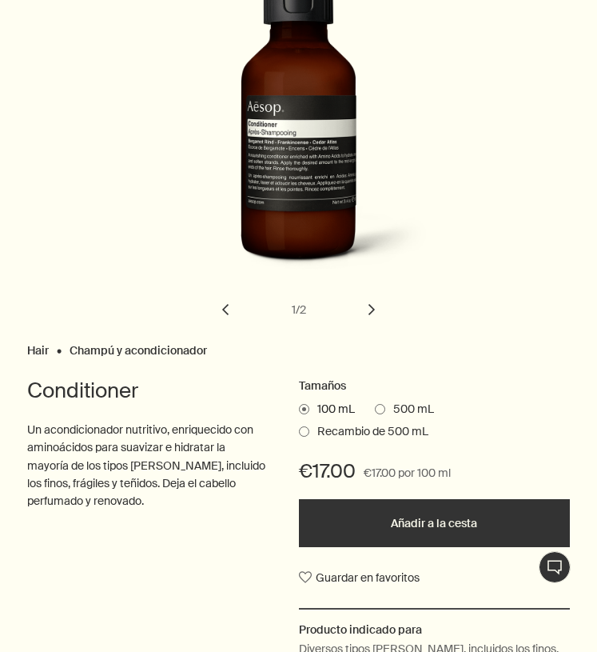
scroll to position [214, 0]
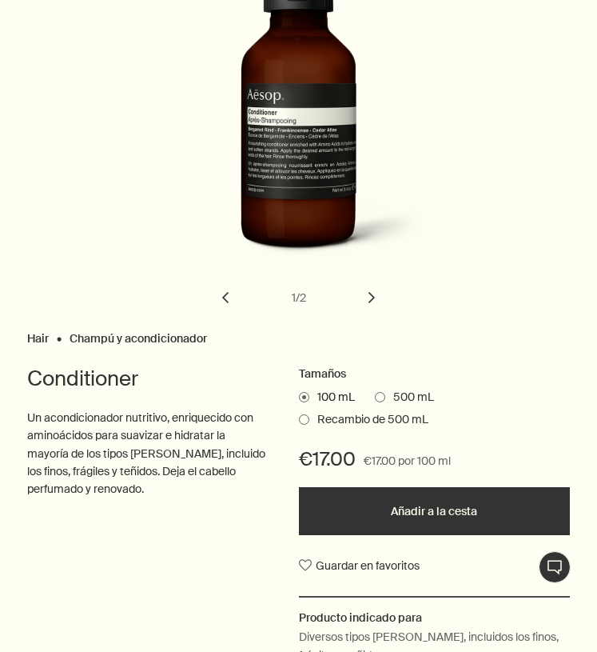
click at [382, 397] on span at bounding box center [380, 397] width 10 height 10
click at [375, 397] on input "500 mL" at bounding box center [375, 394] width 0 height 10
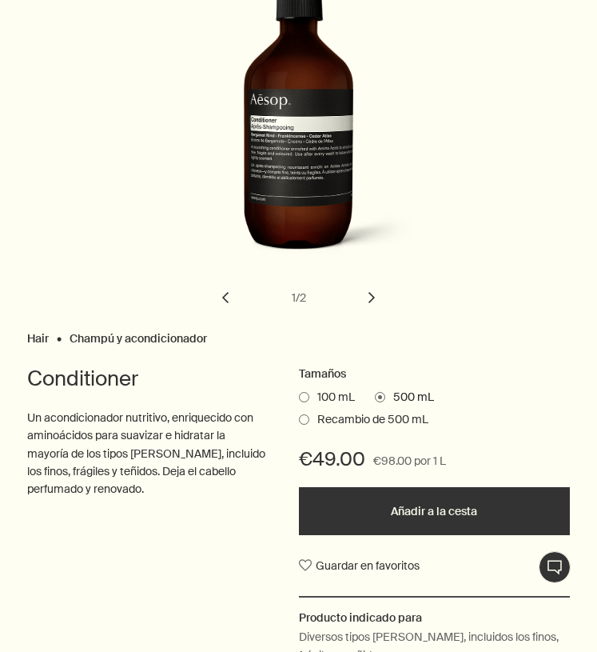
click at [308, 422] on label "Recambio de 500 mL" at bounding box center [364, 420] width 130 height 16
click at [299, 422] on input "Recambio de 500 mL" at bounding box center [299, 417] width 0 height 10
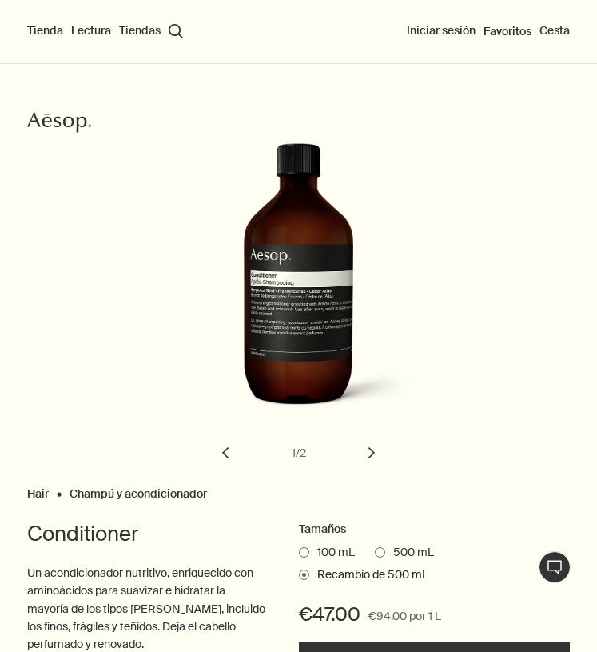
scroll to position [62, 0]
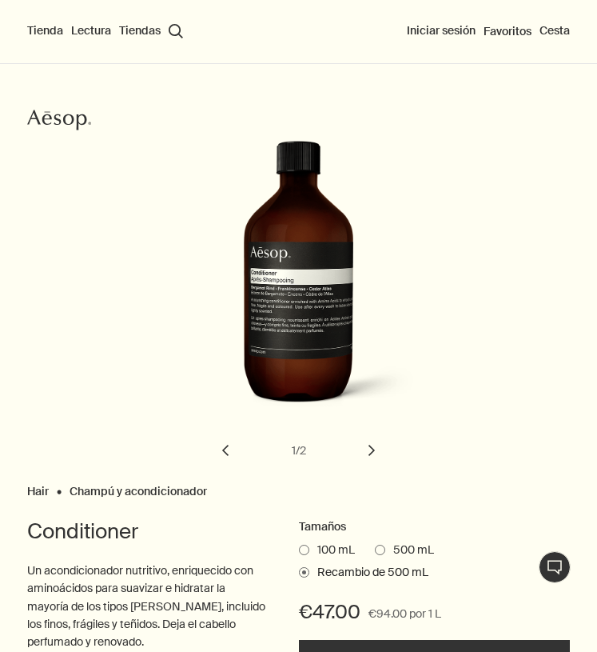
click at [385, 450] on button "chevron" at bounding box center [371, 450] width 35 height 35
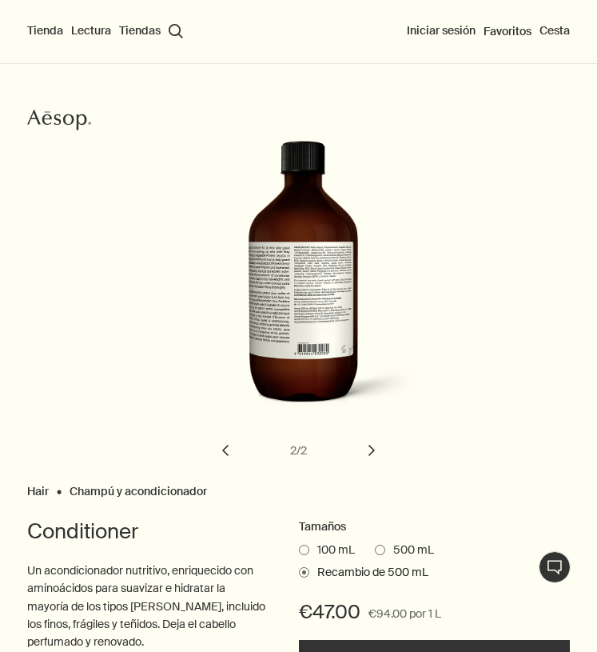
click at [226, 455] on button "chevron" at bounding box center [225, 450] width 35 height 35
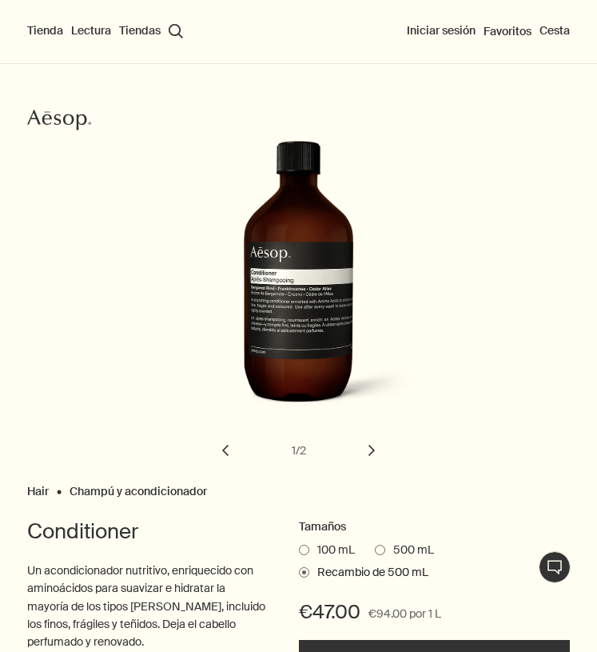
click at [383, 548] on span at bounding box center [380, 550] width 10 height 10
click at [375, 548] on input "500 mL" at bounding box center [375, 547] width 0 height 10
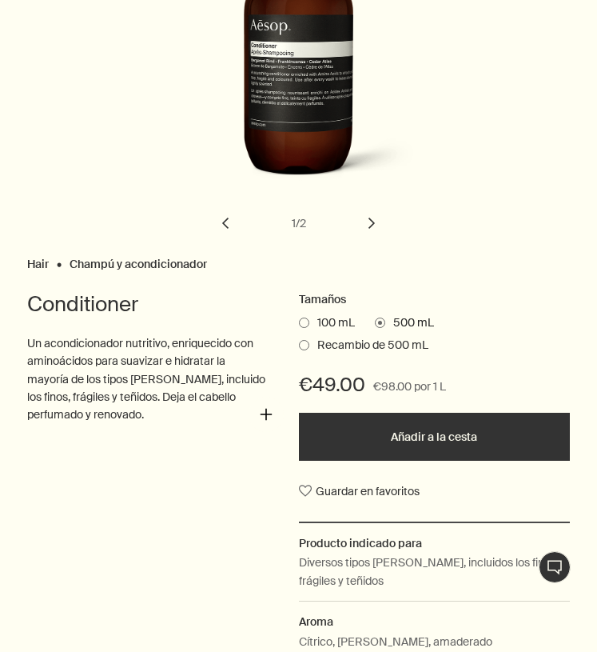
scroll to position [292, 0]
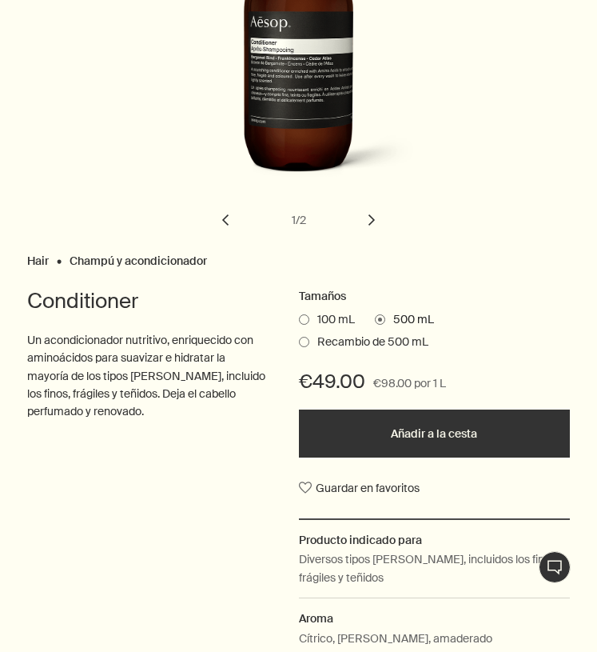
click at [304, 317] on span at bounding box center [304, 319] width 10 height 10
click at [299, 317] on input "100 mL" at bounding box center [299, 317] width 0 height 10
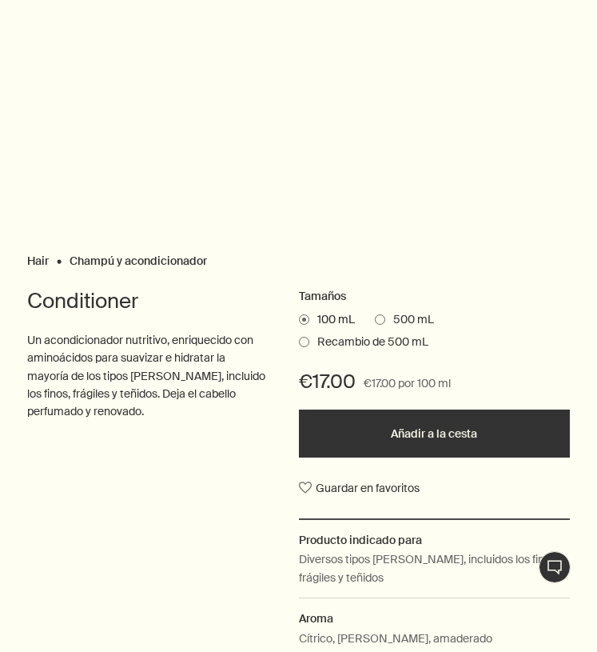
click at [303, 341] on span at bounding box center [304, 342] width 10 height 10
click at [299, 341] on input "Recambio de 500 mL" at bounding box center [299, 339] width 0 height 10
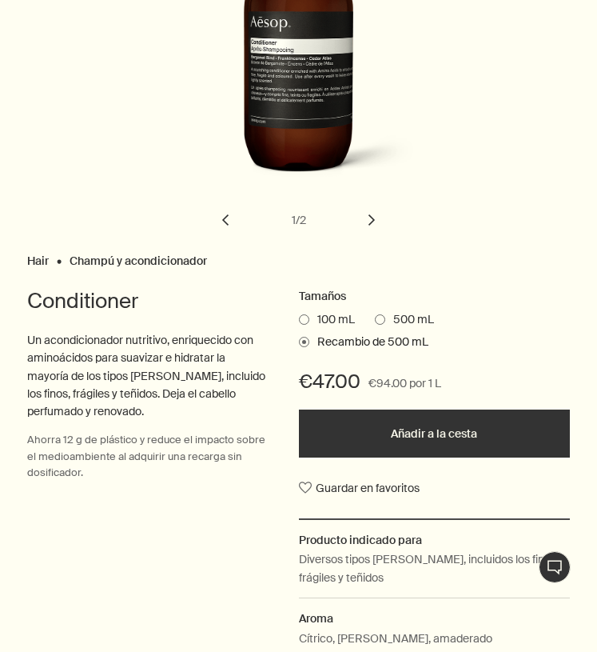
click at [305, 318] on span at bounding box center [304, 319] width 10 height 10
click at [299, 318] on input "100 mL" at bounding box center [299, 317] width 0 height 10
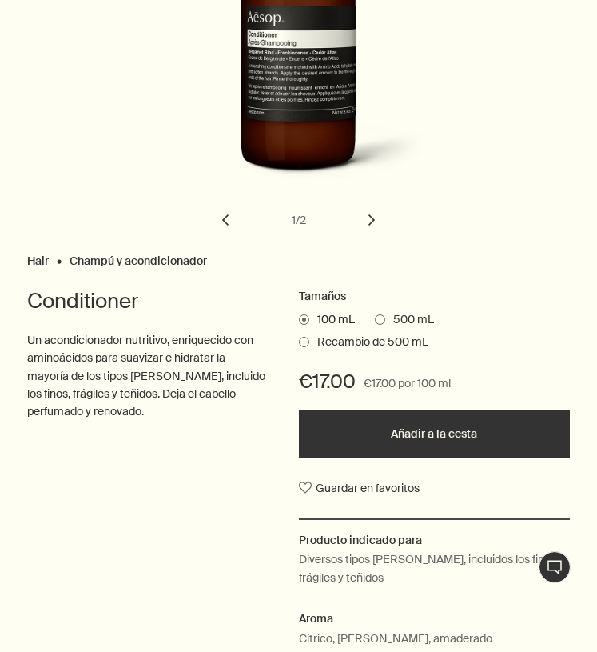
click at [341, 342] on span "Recambio de 500 mL" at bounding box center [368, 342] width 119 height 16
click at [299, 342] on input "Recambio de 500 mL" at bounding box center [299, 339] width 0 height 10
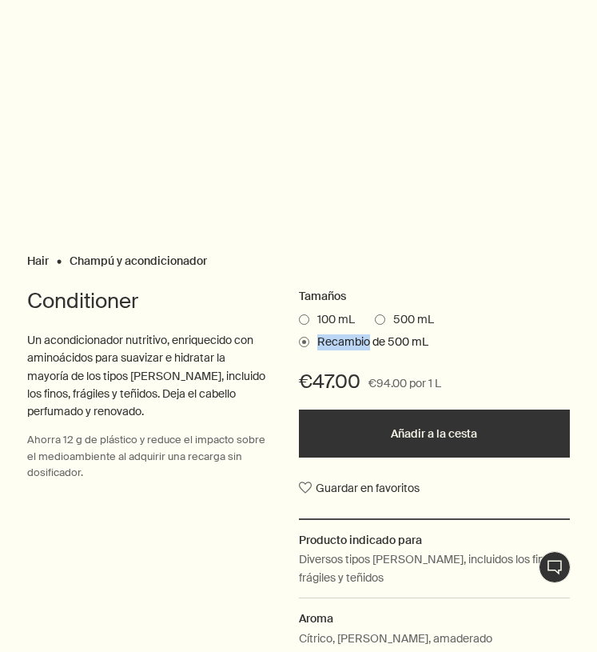
click at [341, 342] on span "Recambio de 500 mL" at bounding box center [368, 342] width 119 height 16
click at [299, 342] on input "Recambio de 500 mL" at bounding box center [299, 339] width 0 height 10
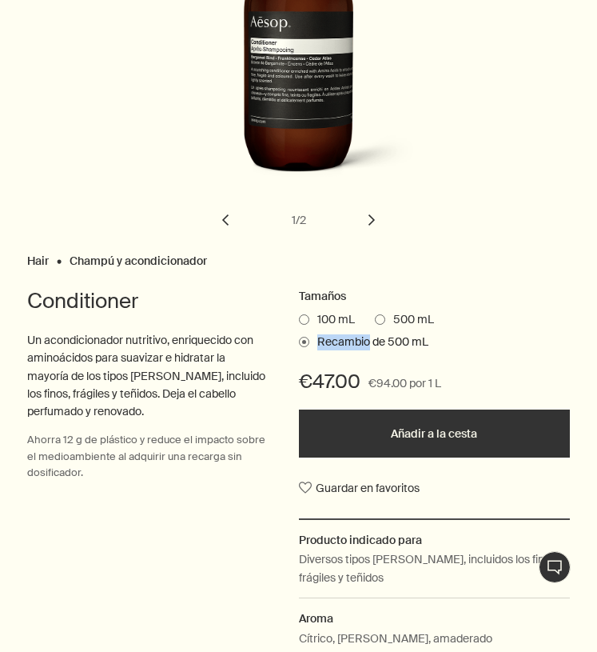
copy span "Recambio"
